Goal: Submit feedback/report problem

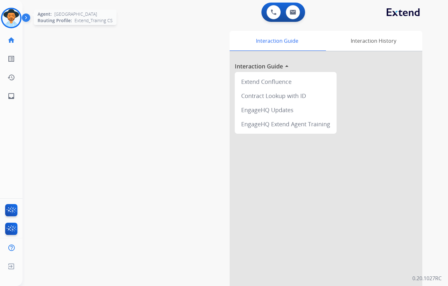
click at [14, 18] on img at bounding box center [11, 18] width 18 height 18
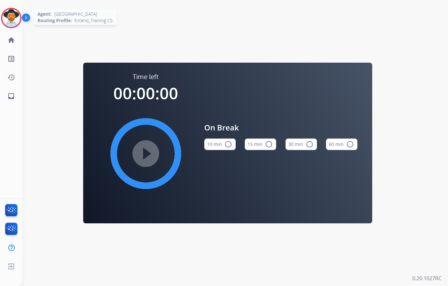
click at [12, 17] on img at bounding box center [11, 18] width 18 height 18
